Goal: Navigation & Orientation: Find specific page/section

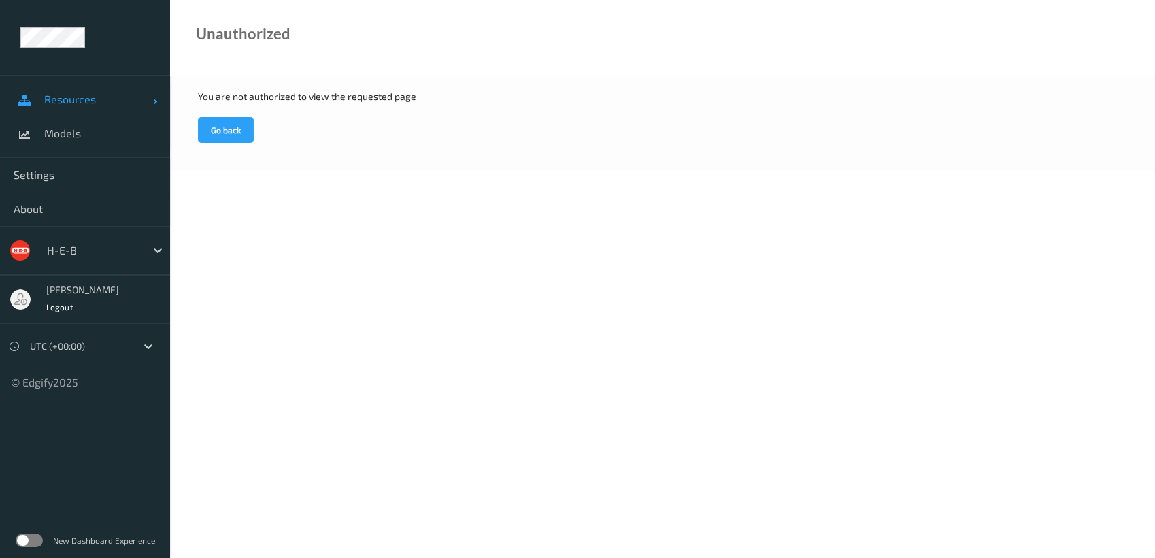
click at [85, 99] on span "Resources" at bounding box center [98, 100] width 109 height 14
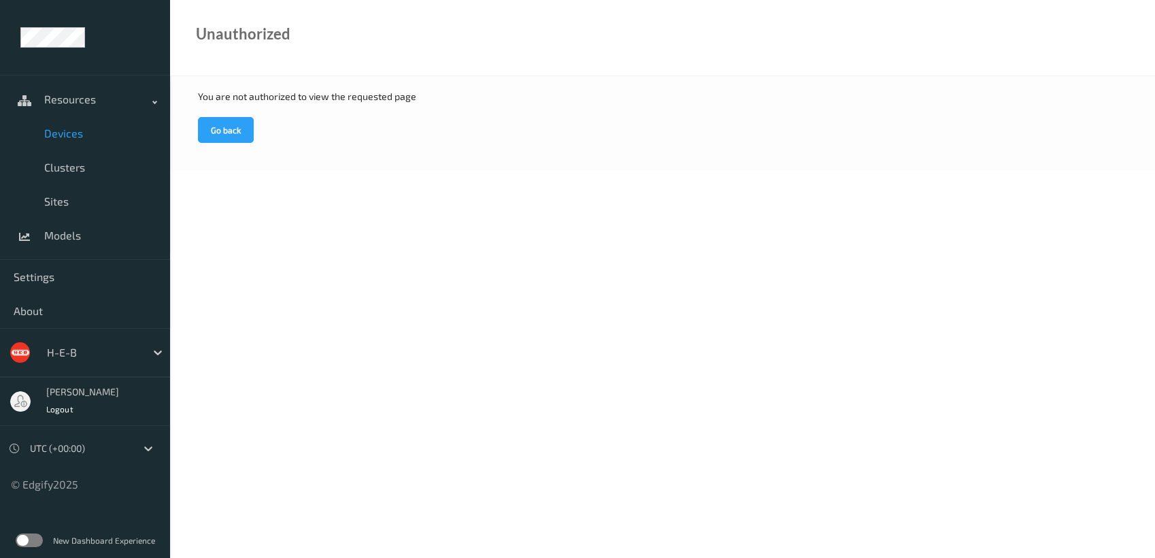
click at [70, 130] on span "Devices" at bounding box center [100, 134] width 112 height 14
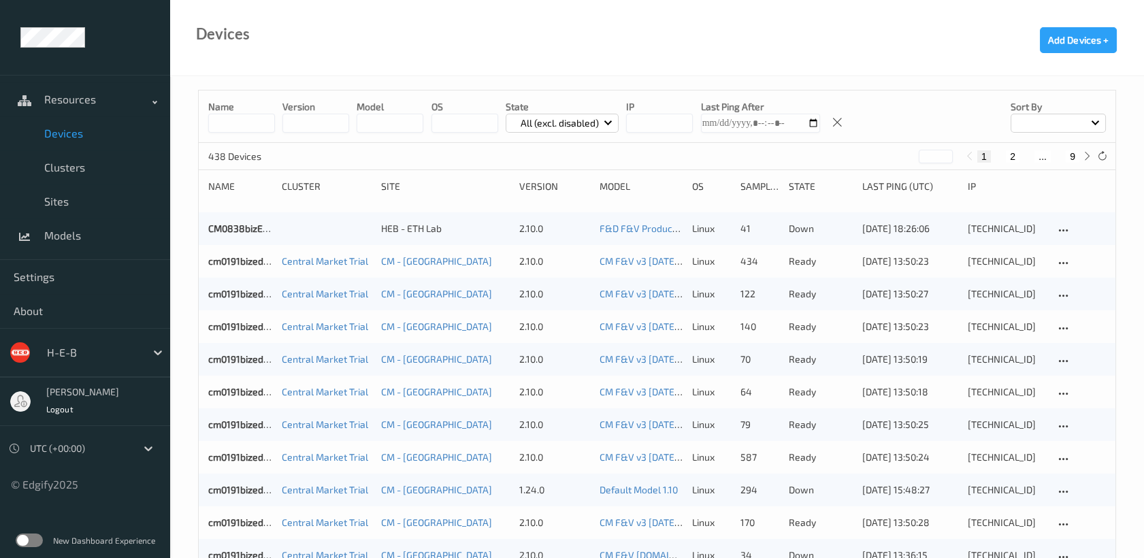
click at [737, 122] on div at bounding box center [1057, 123] width 95 height 19
click at [737, 151] on p "Name" at bounding box center [1058, 155] width 94 height 24
click at [737, 154] on button "2" at bounding box center [1013, 156] width 14 height 12
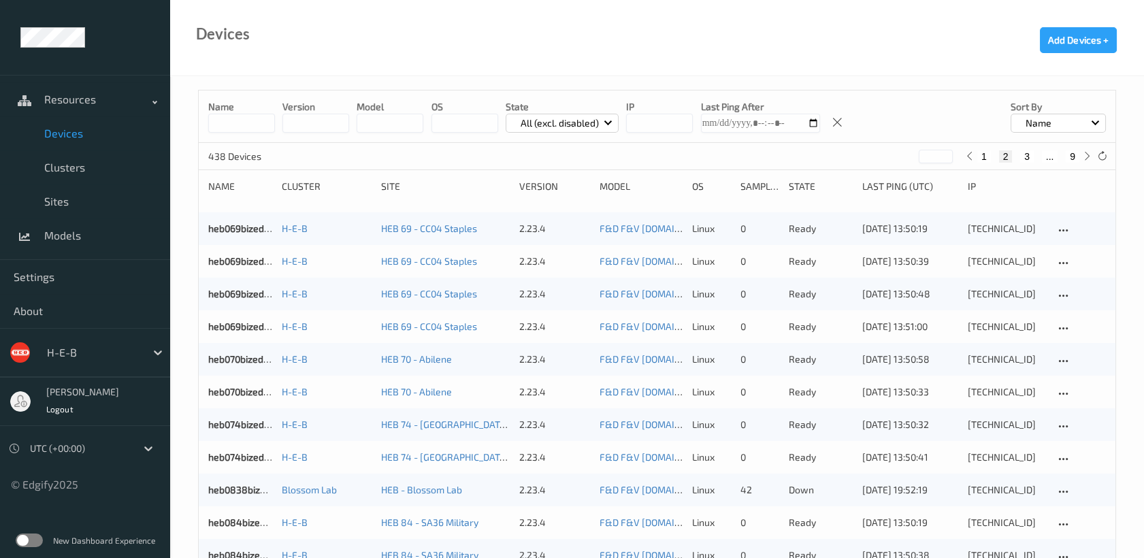
click at [737, 155] on button "3" at bounding box center [1027, 156] width 14 height 12
click at [737, 154] on button "4" at bounding box center [1036, 156] width 14 height 12
click at [737, 155] on button "5" at bounding box center [1042, 156] width 14 height 12
click at [737, 151] on button "4" at bounding box center [1015, 156] width 14 height 12
type input "*"
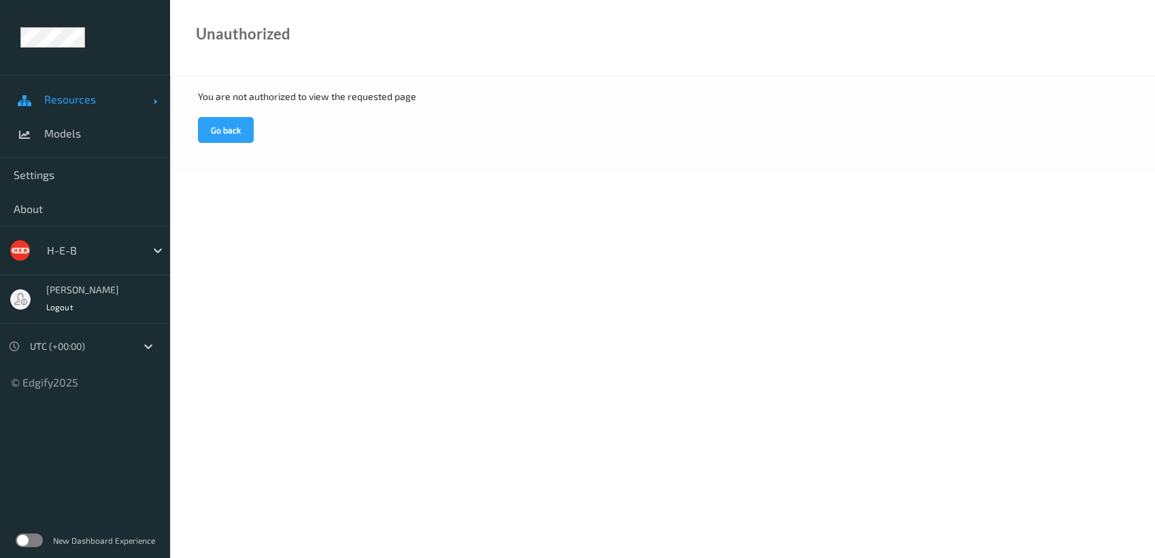
click at [84, 103] on span "Resources" at bounding box center [98, 100] width 109 height 14
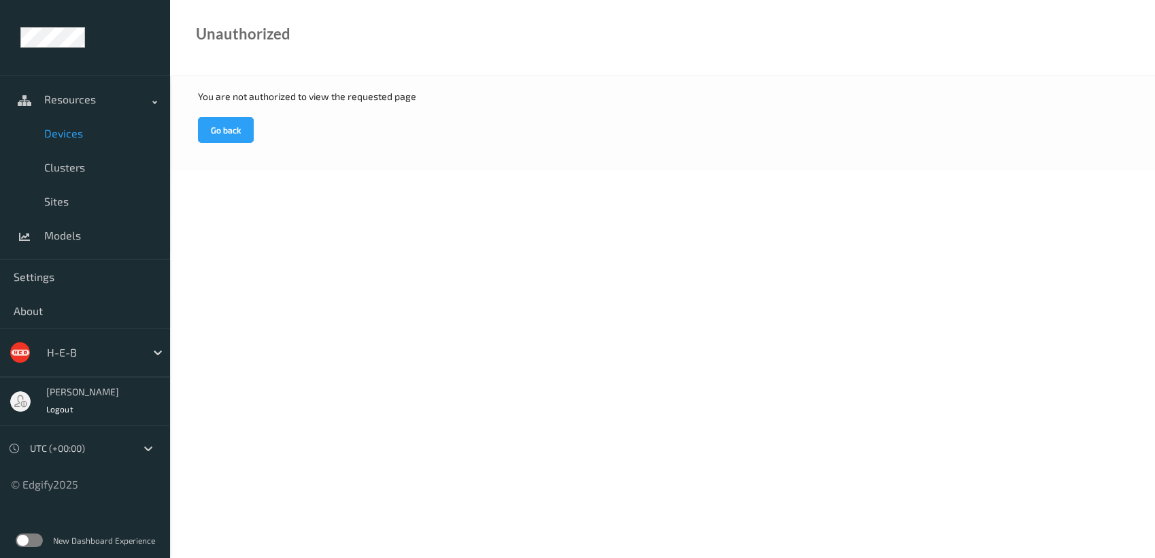
click at [86, 132] on span "Devices" at bounding box center [100, 134] width 112 height 14
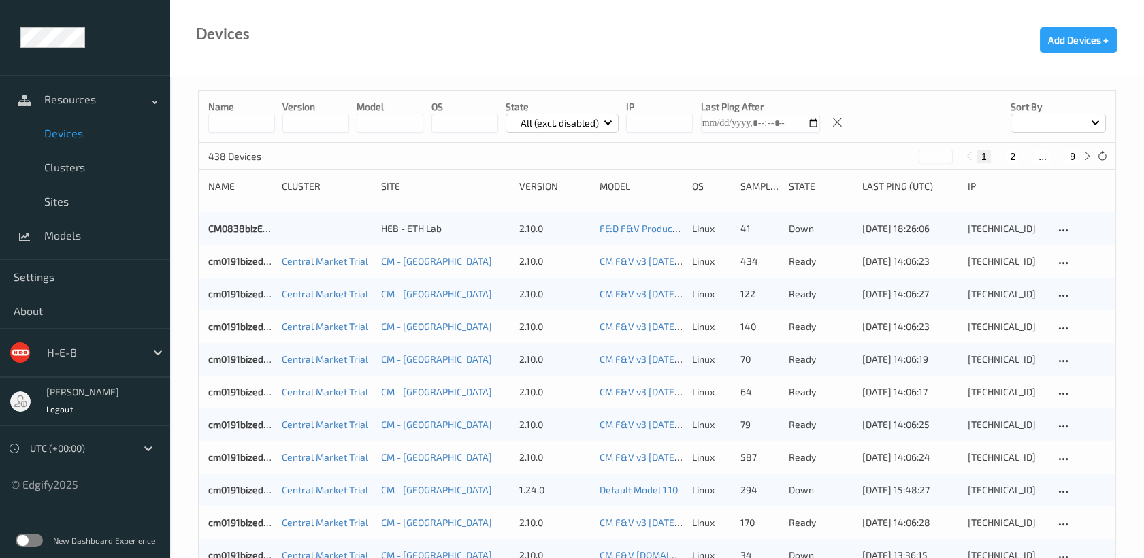
click at [1096, 128] on div at bounding box center [1057, 123] width 95 height 19
click at [1051, 152] on p "Name" at bounding box center [1058, 155] width 94 height 24
click at [1012, 155] on button "2" at bounding box center [1013, 156] width 14 height 12
type input "*"
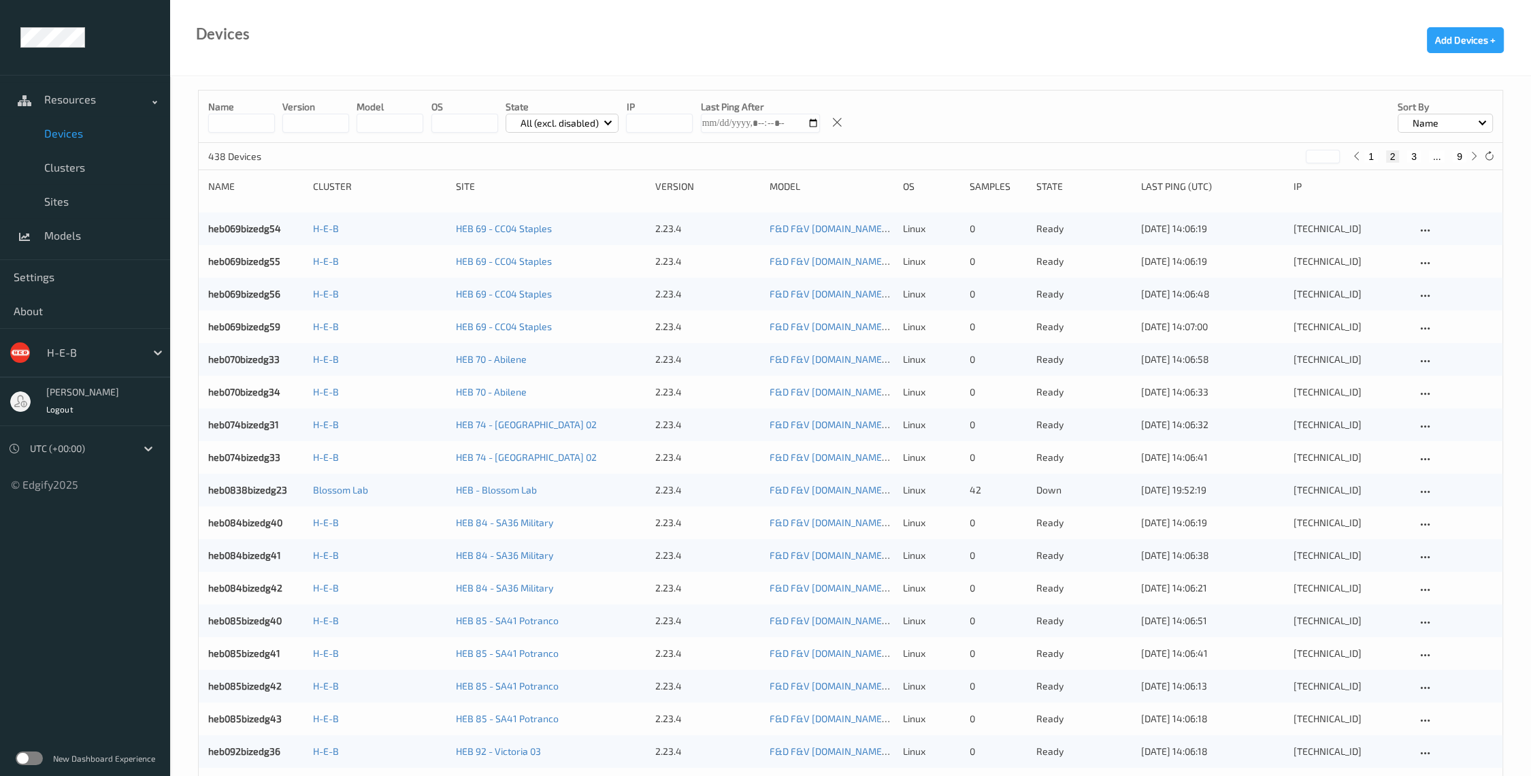
click at [1155, 153] on button "3" at bounding box center [1414, 156] width 14 height 12
click at [1155, 154] on button "4" at bounding box center [1423, 156] width 14 height 12
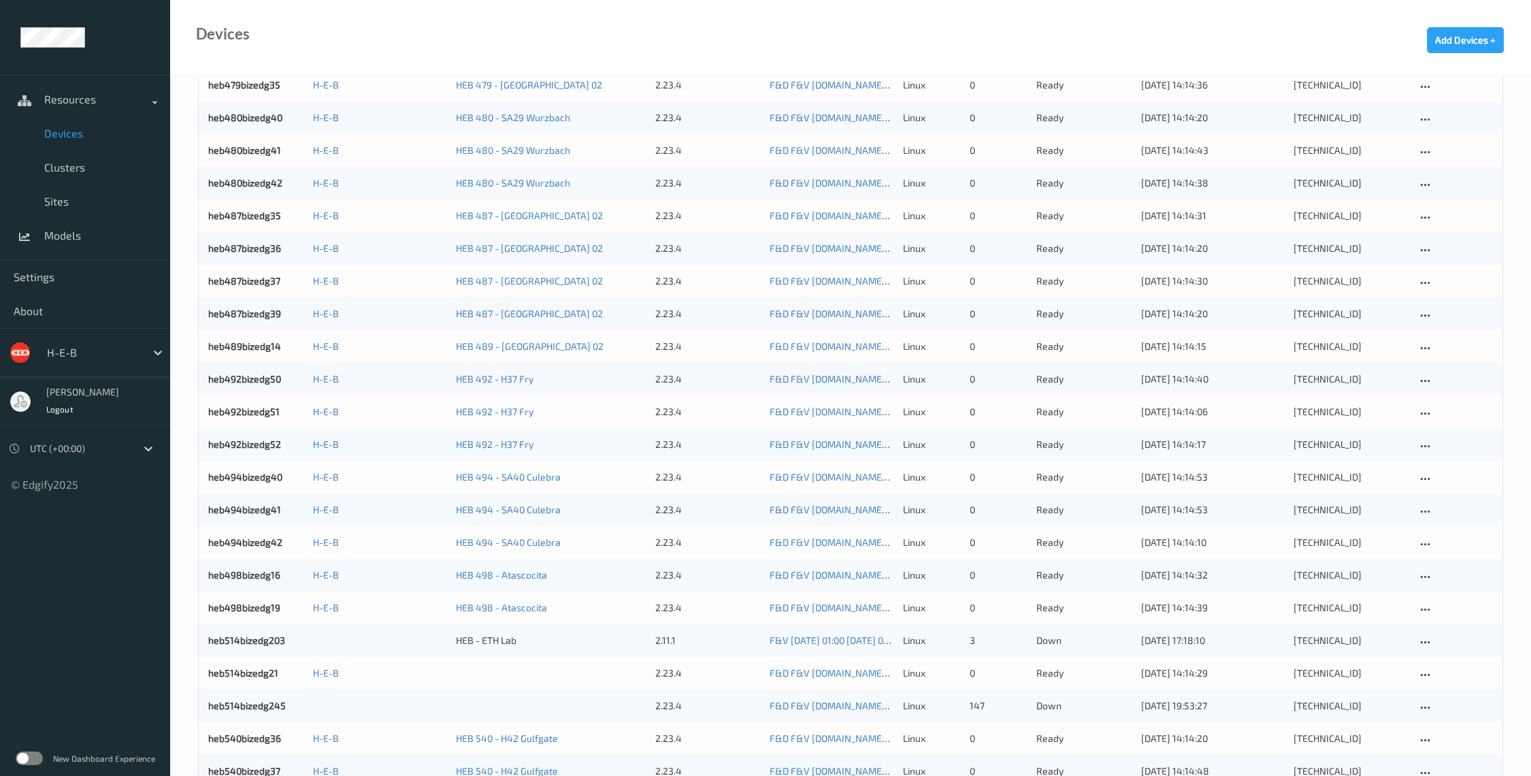
scroll to position [39, 0]
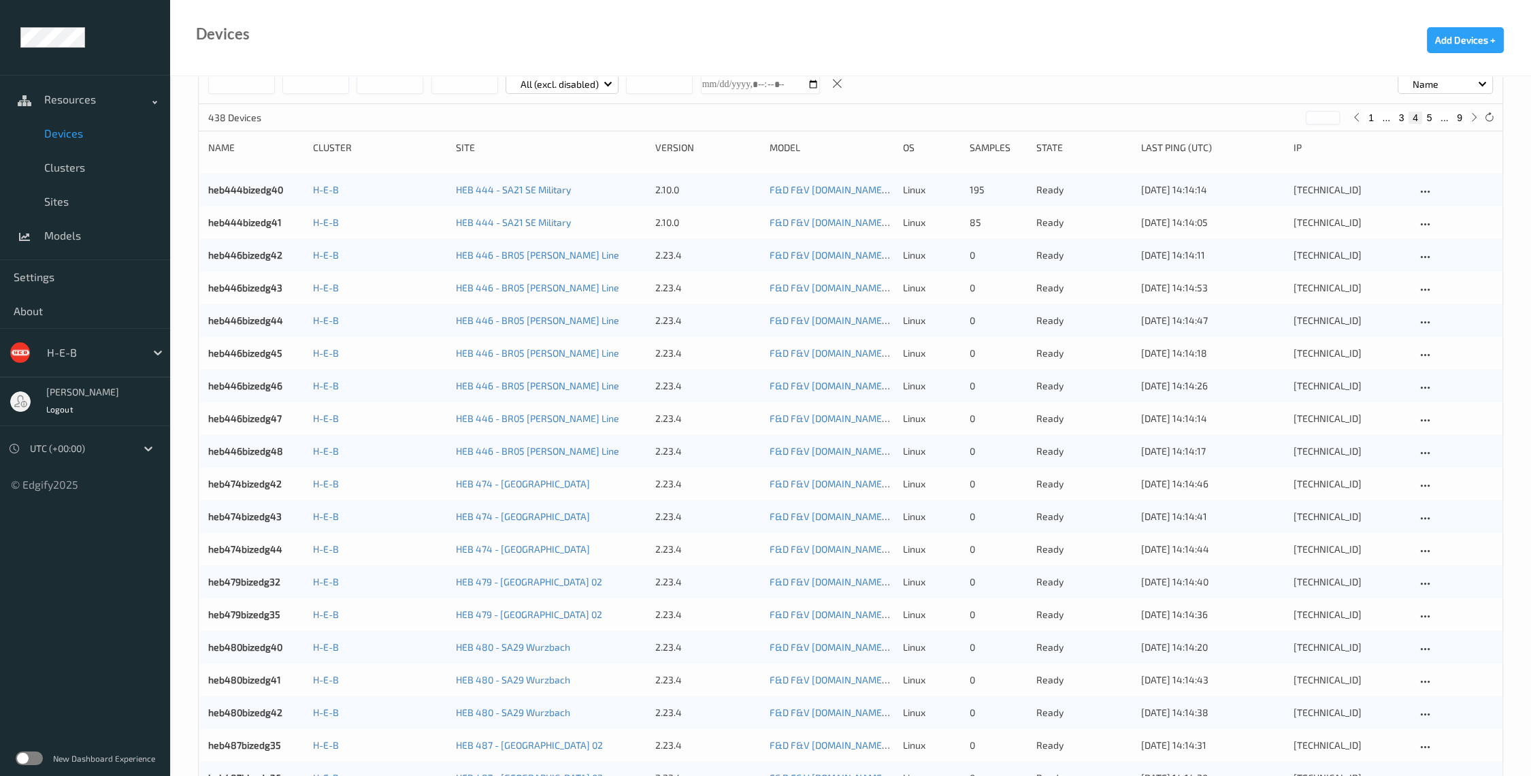
click at [1155, 116] on button "5" at bounding box center [1429, 118] width 14 height 12
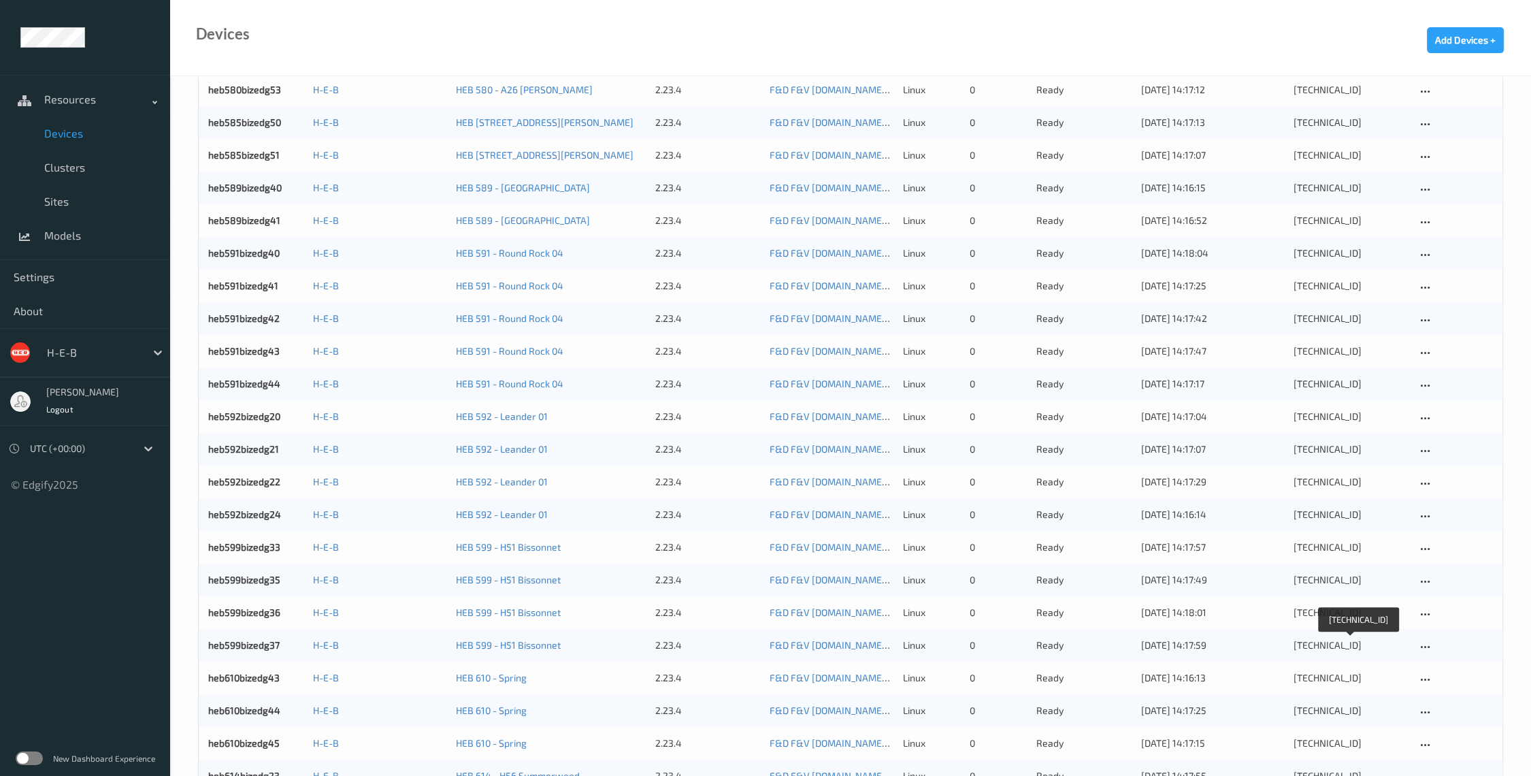
scroll to position [0, 0]
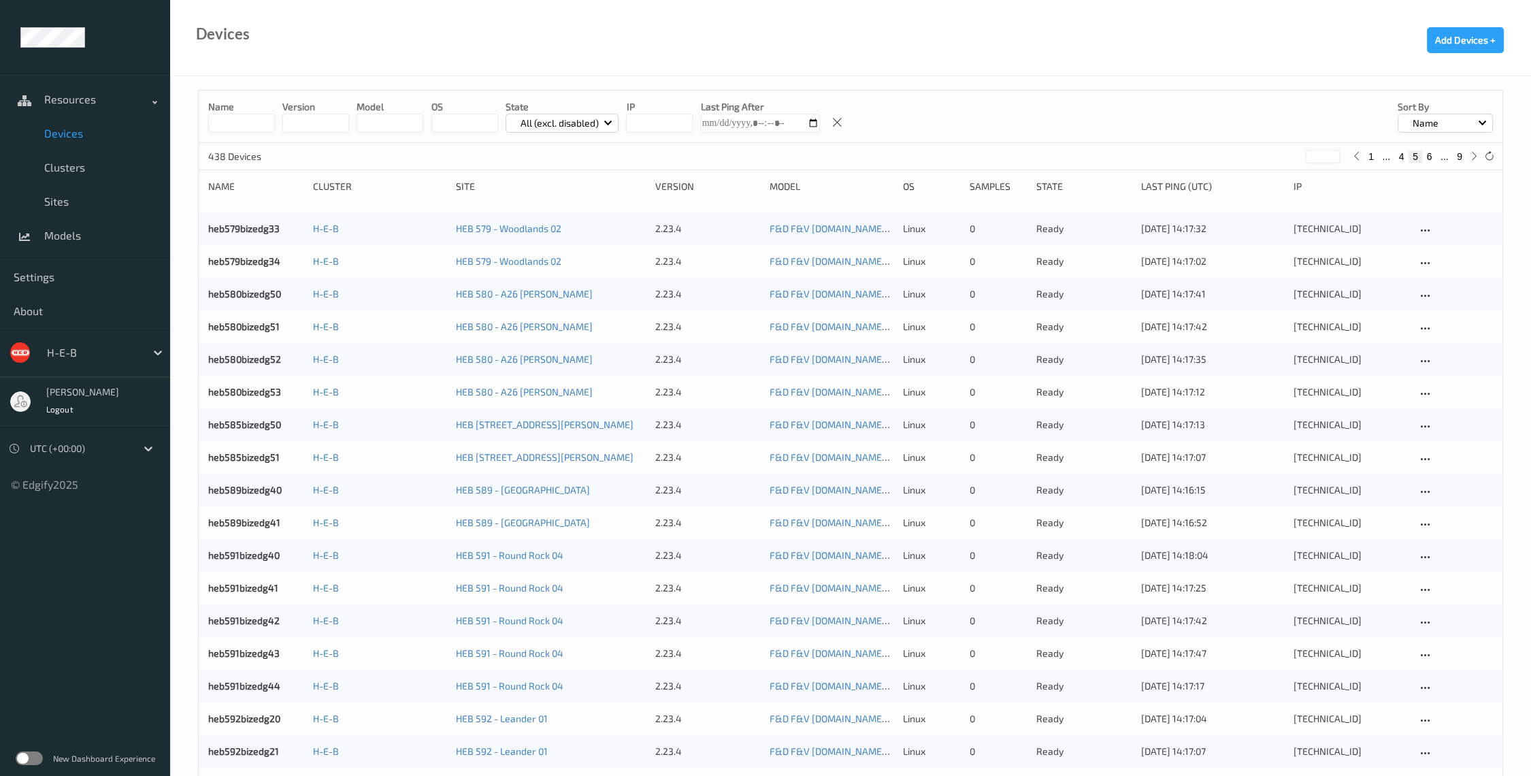
click at [1155, 154] on button "6" at bounding box center [1429, 156] width 14 height 12
click at [1155, 153] on button "7" at bounding box center [1429, 156] width 14 height 12
click at [1155, 155] on button "8" at bounding box center [1443, 156] width 14 height 12
click at [1155, 153] on button "7" at bounding box center [1417, 156] width 14 height 12
type input "*"
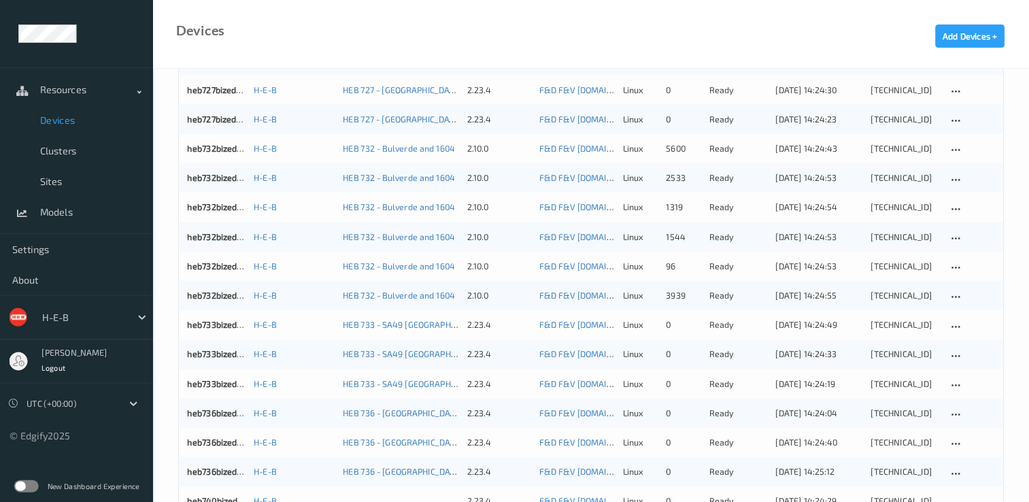
scroll to position [227, 0]
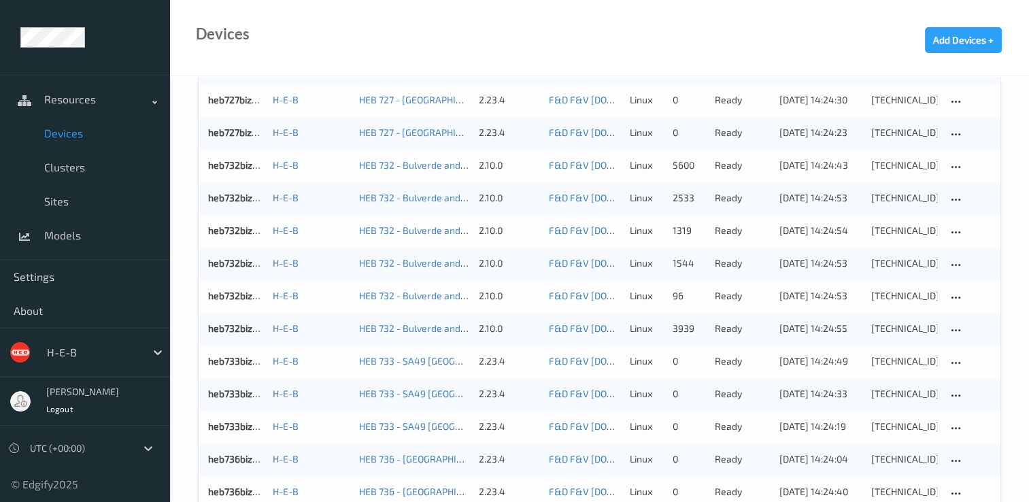
drag, startPoint x: 1124, startPoint y: 0, endPoint x: 580, endPoint y: 20, distance: 544.0
click at [580, 24] on div "Devices Add Devices +" at bounding box center [599, 38] width 859 height 76
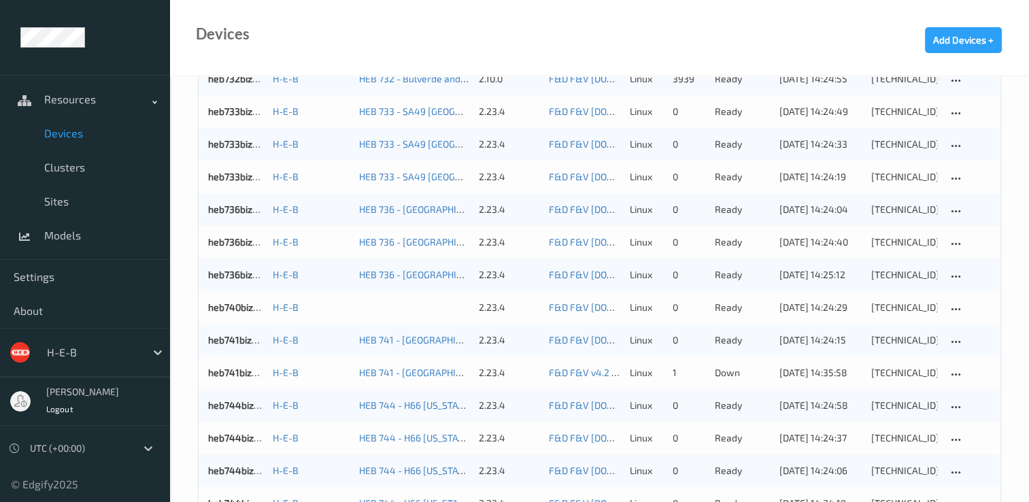
scroll to position [499, 0]
